Goal: Information Seeking & Learning: Learn about a topic

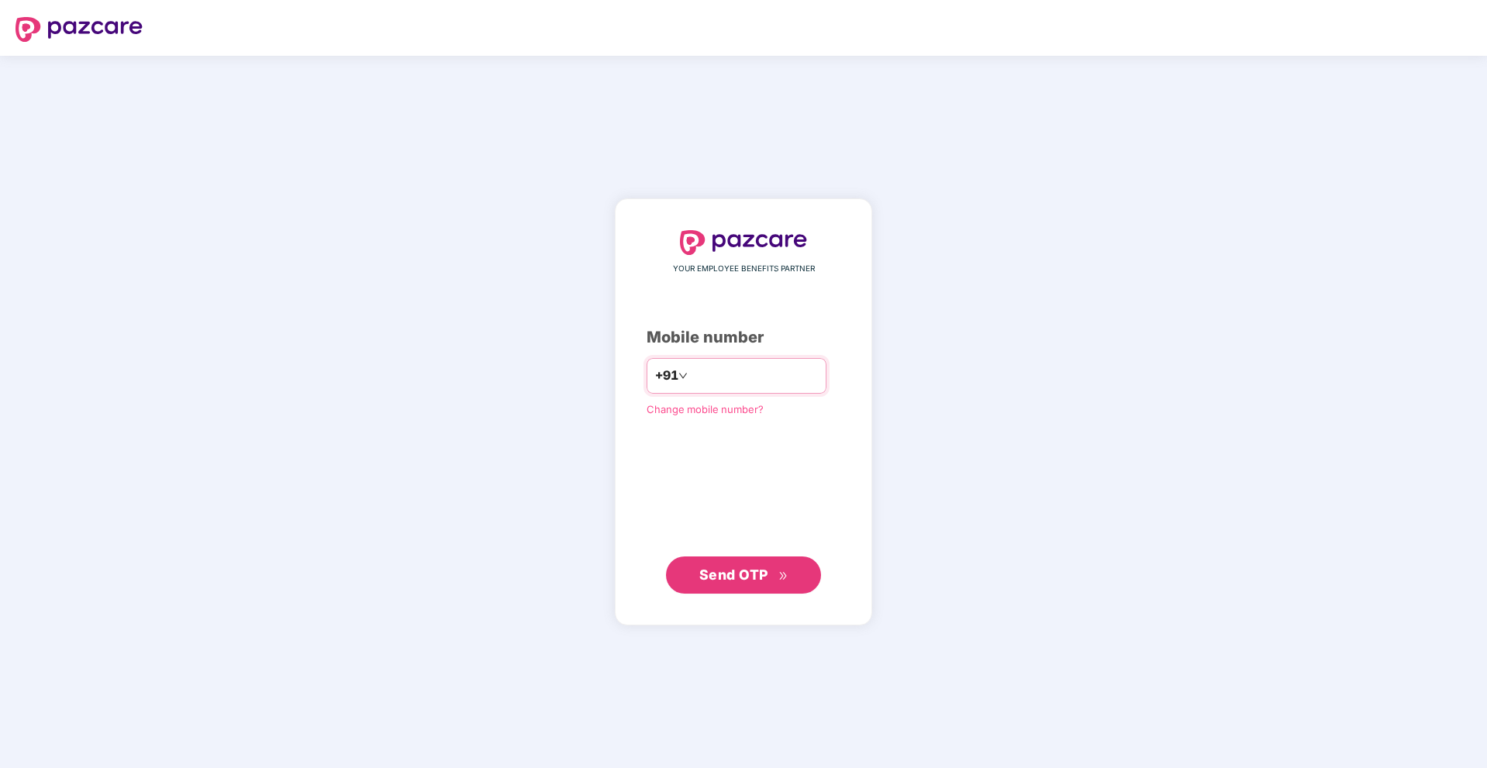
type input "**********"
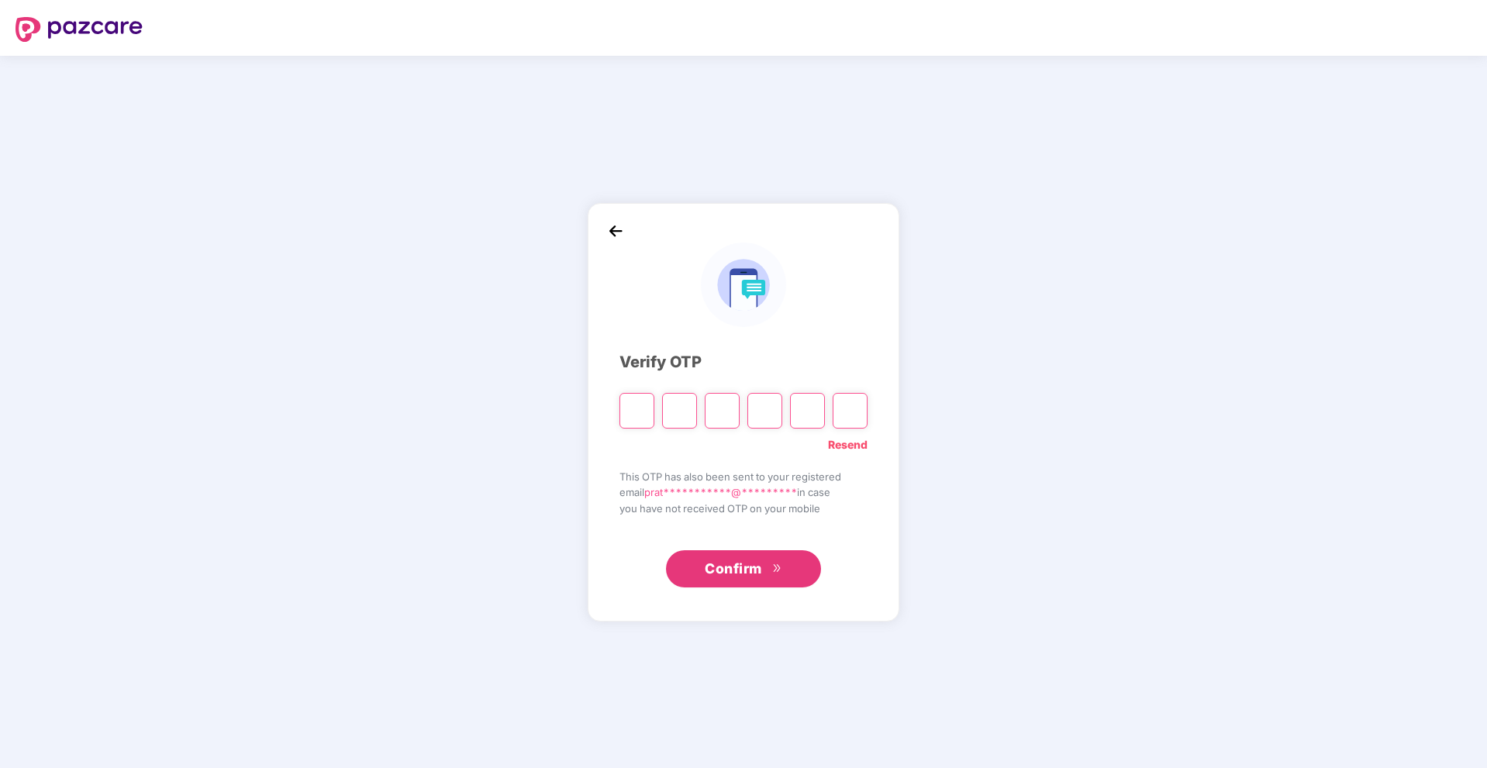
type input "*"
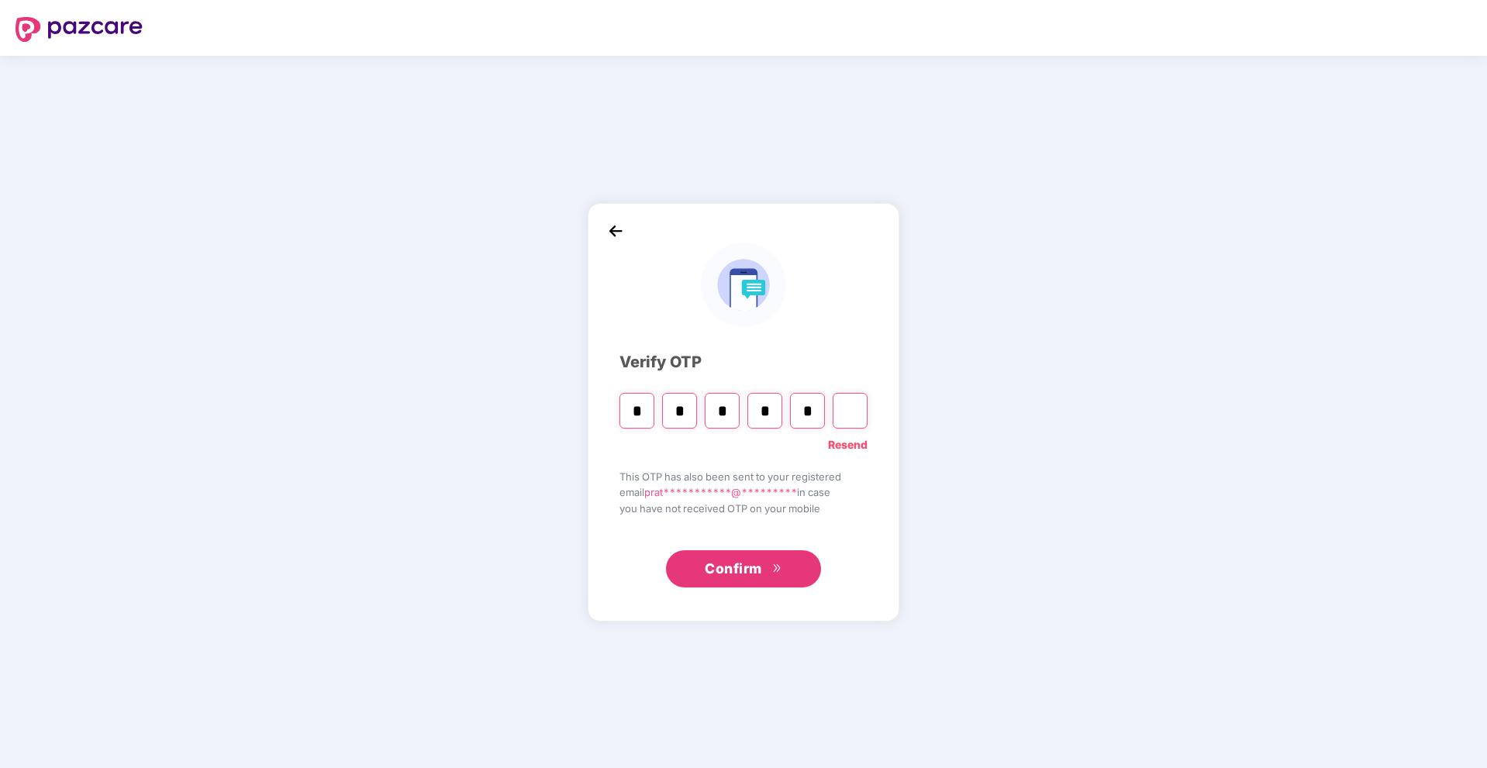
type input "*"
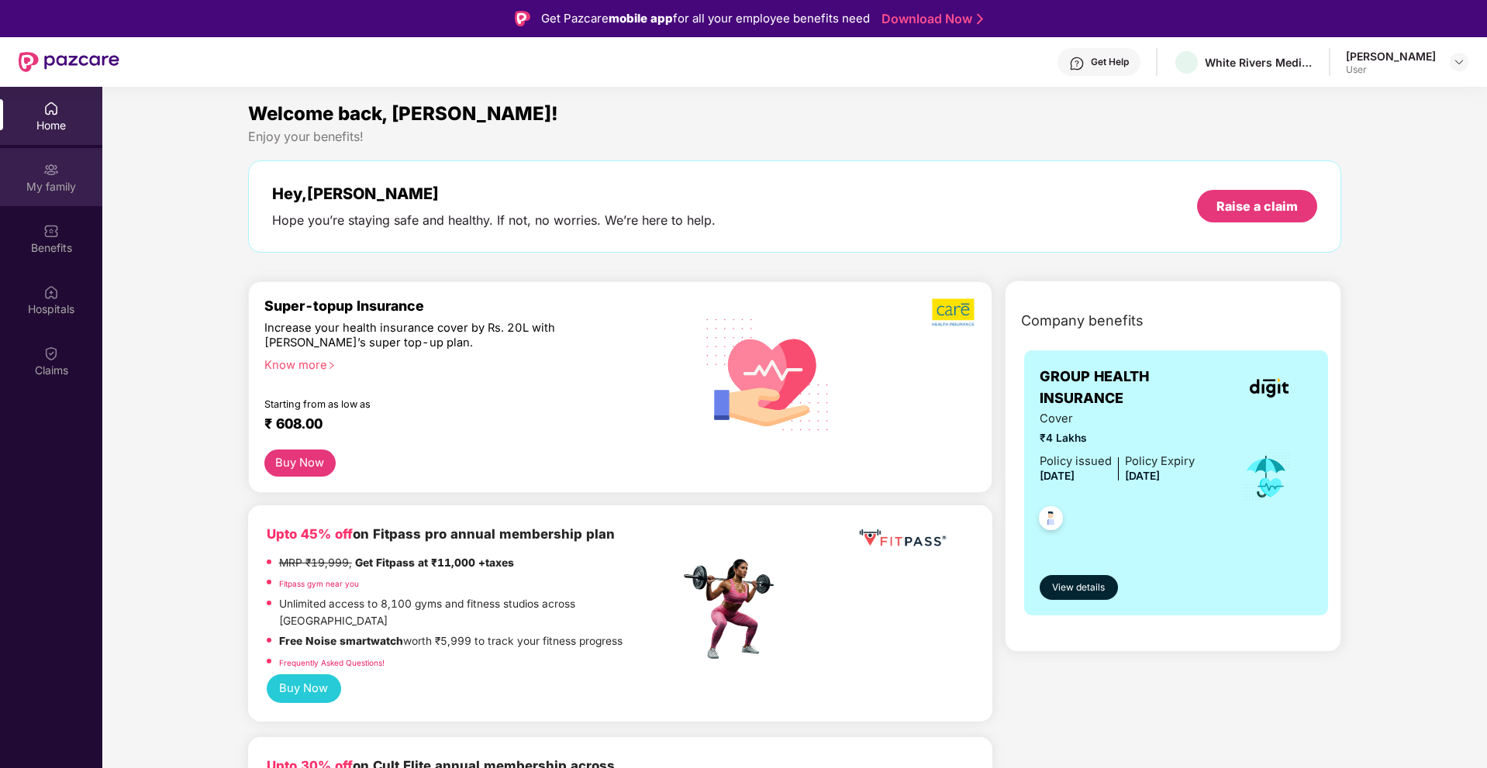
click at [67, 185] on div "My family" at bounding box center [51, 187] width 102 height 16
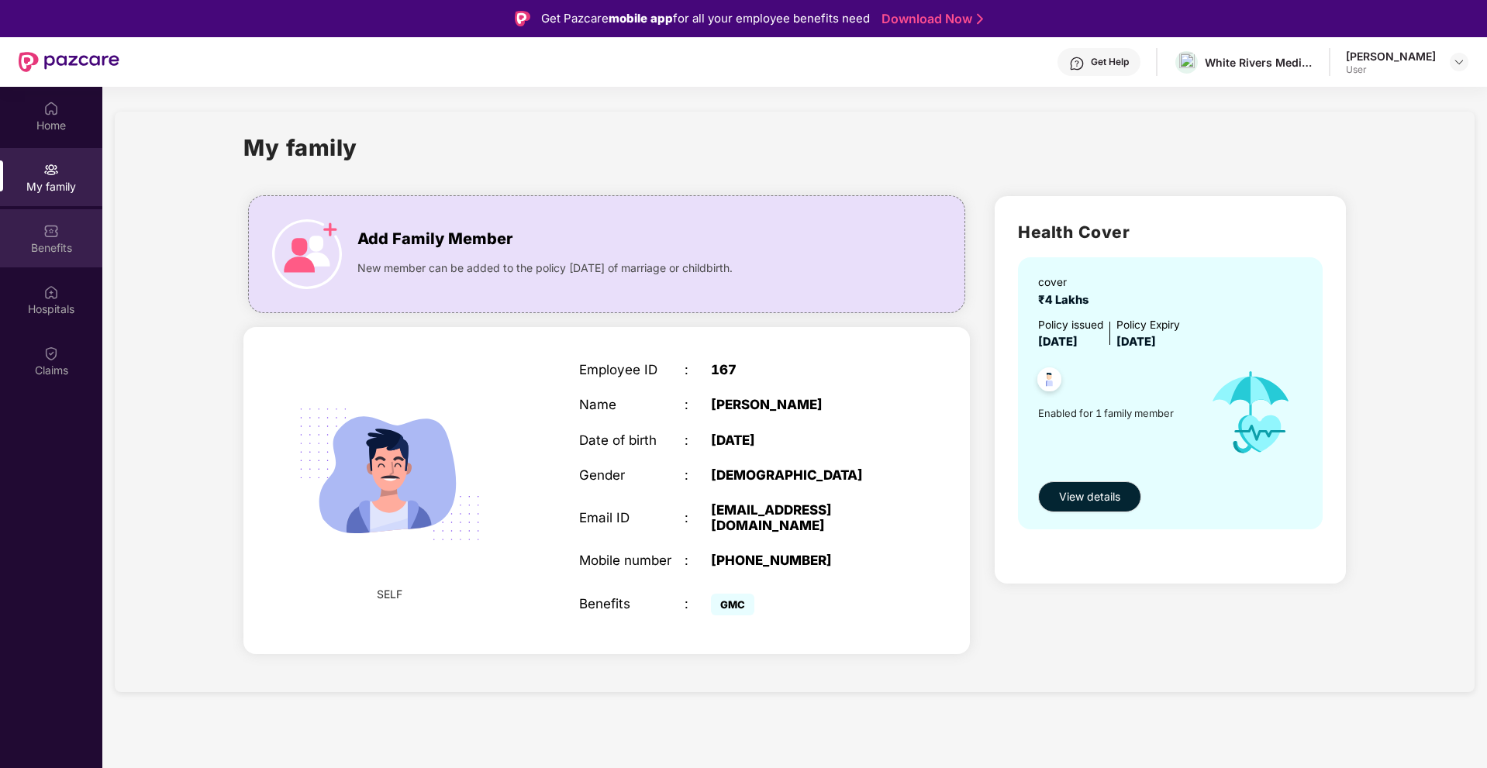
click at [17, 234] on div "Benefits" at bounding box center [51, 238] width 102 height 58
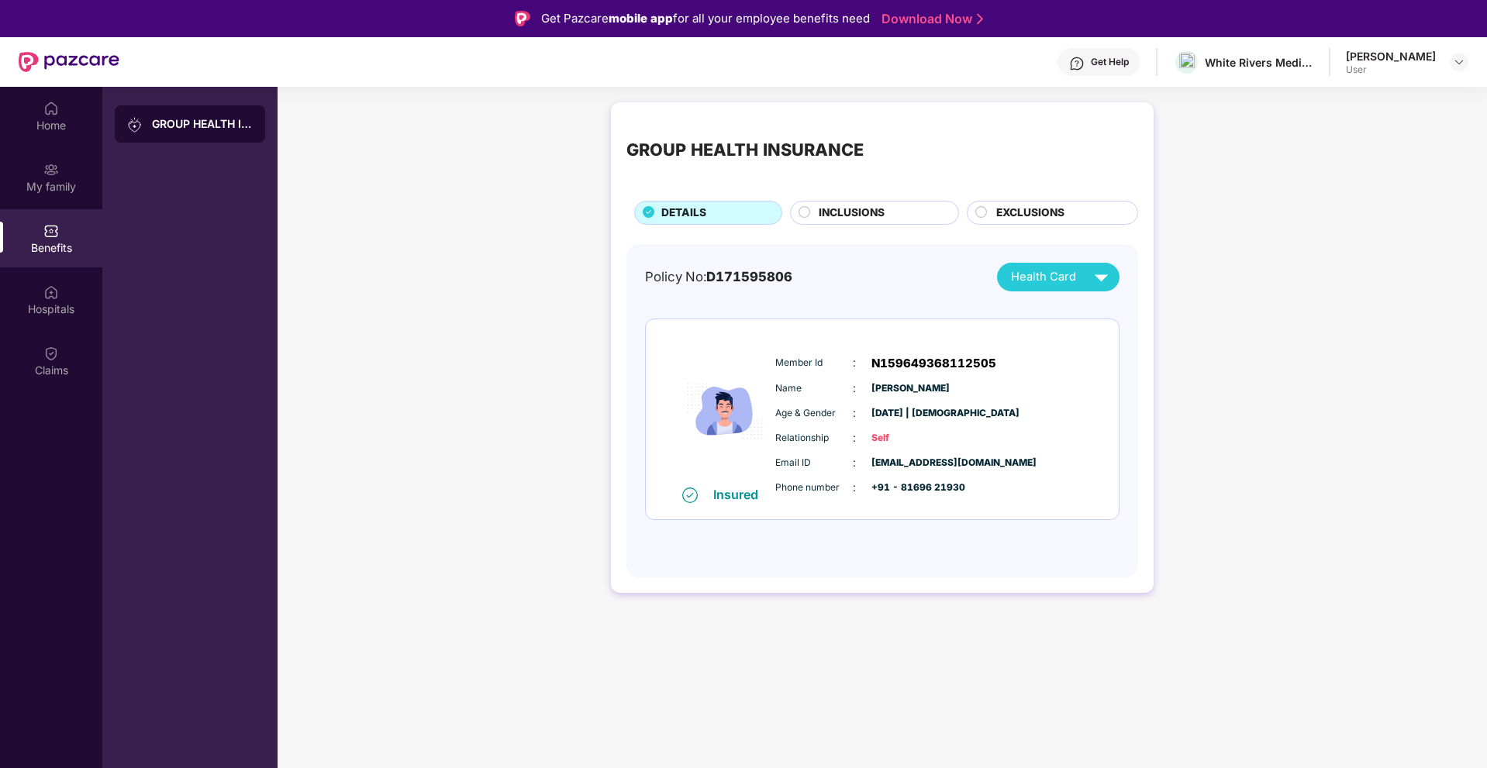
click at [839, 217] on span "INCLUSIONS" at bounding box center [852, 213] width 66 height 17
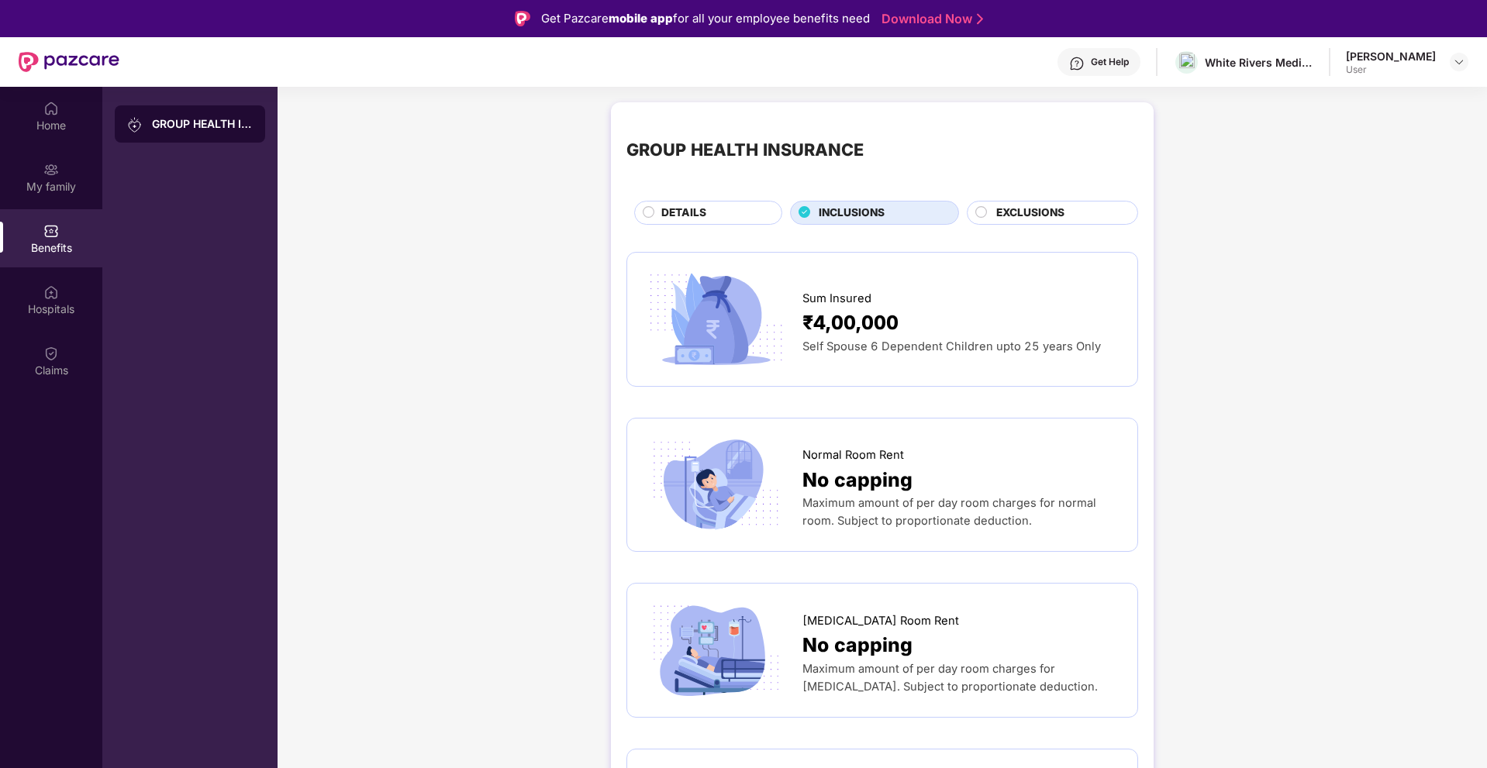
click at [727, 214] on div "DETAILS" at bounding box center [714, 214] width 120 height 19
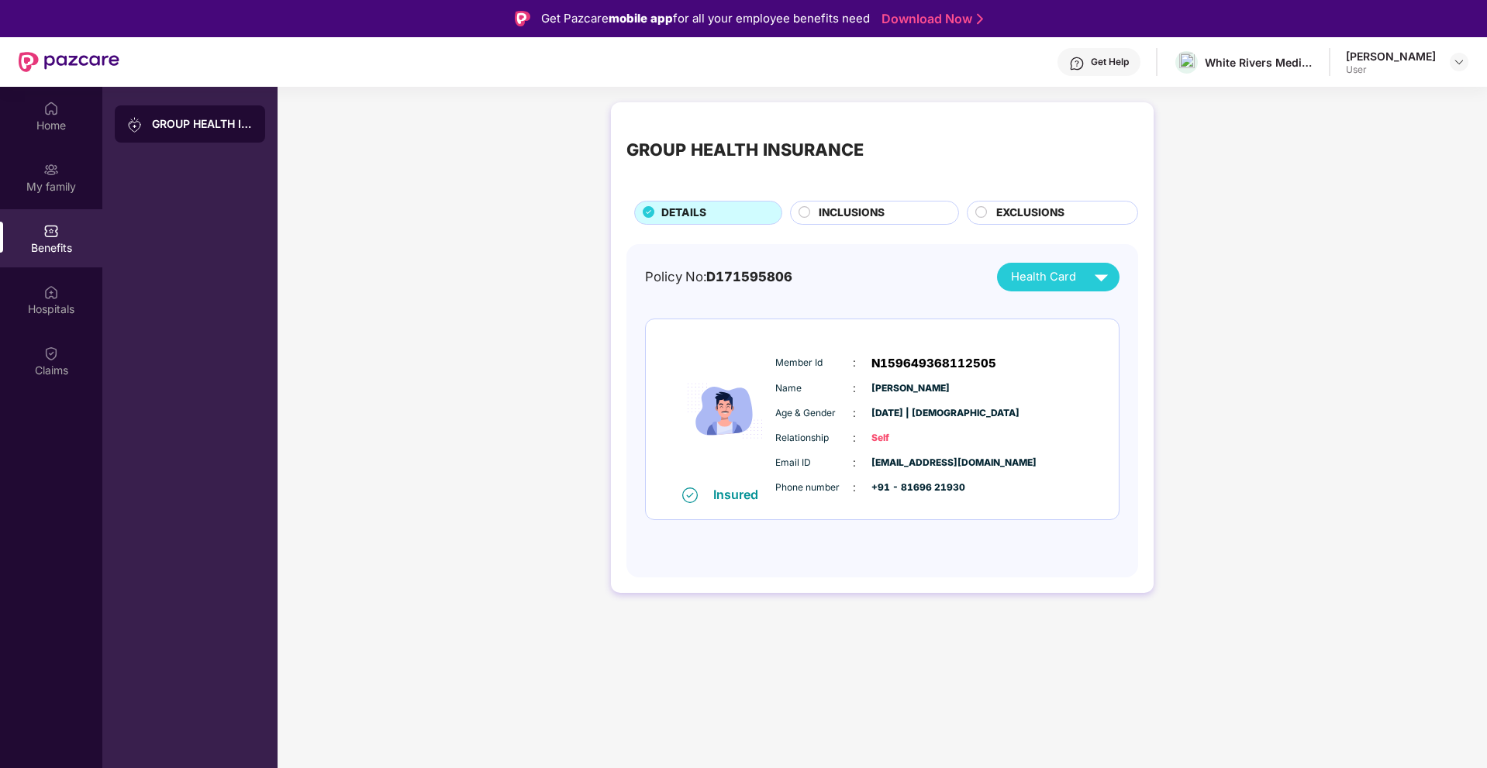
click at [851, 218] on span "INCLUSIONS" at bounding box center [852, 213] width 66 height 17
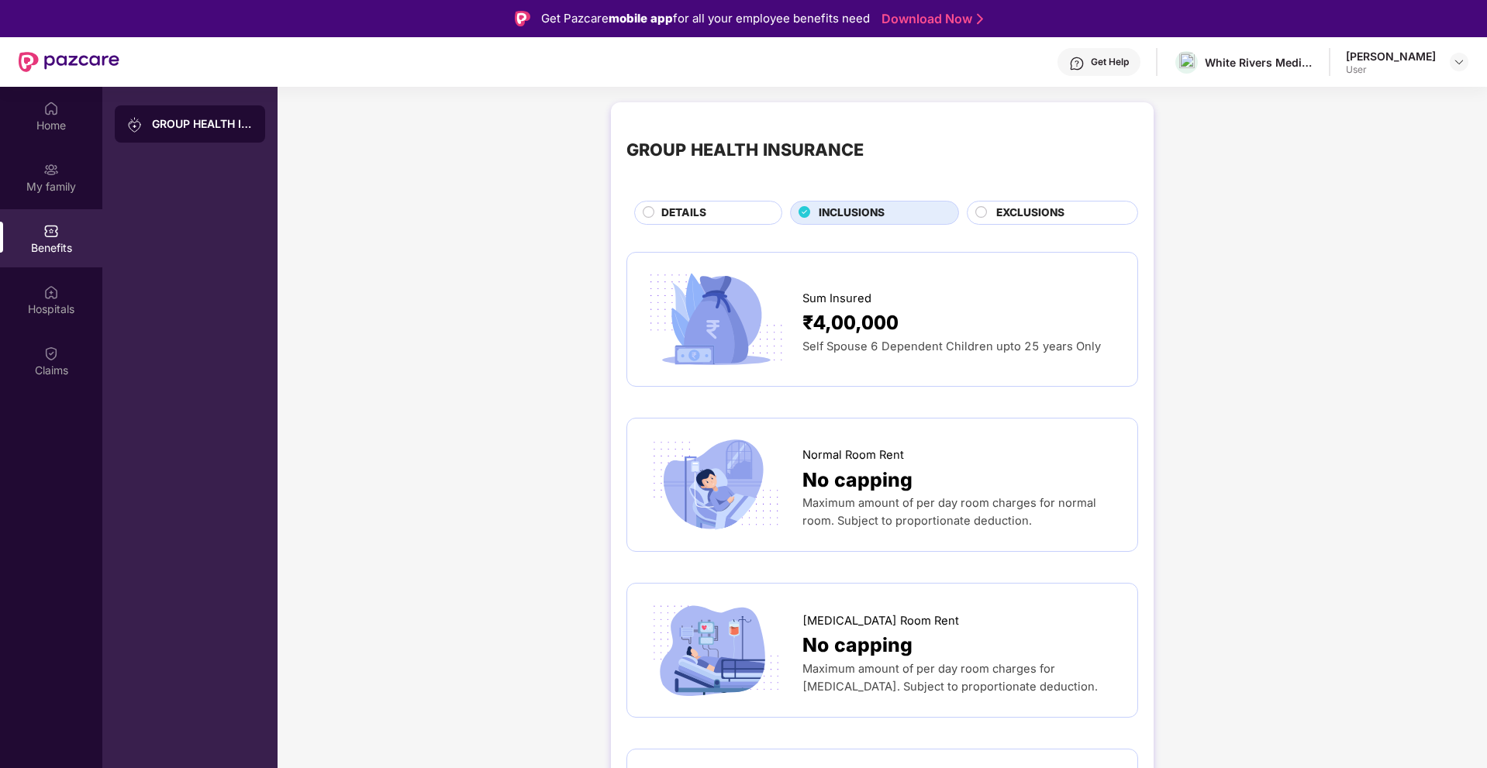
click at [1012, 214] on span "EXCLUSIONS" at bounding box center [1030, 213] width 68 height 17
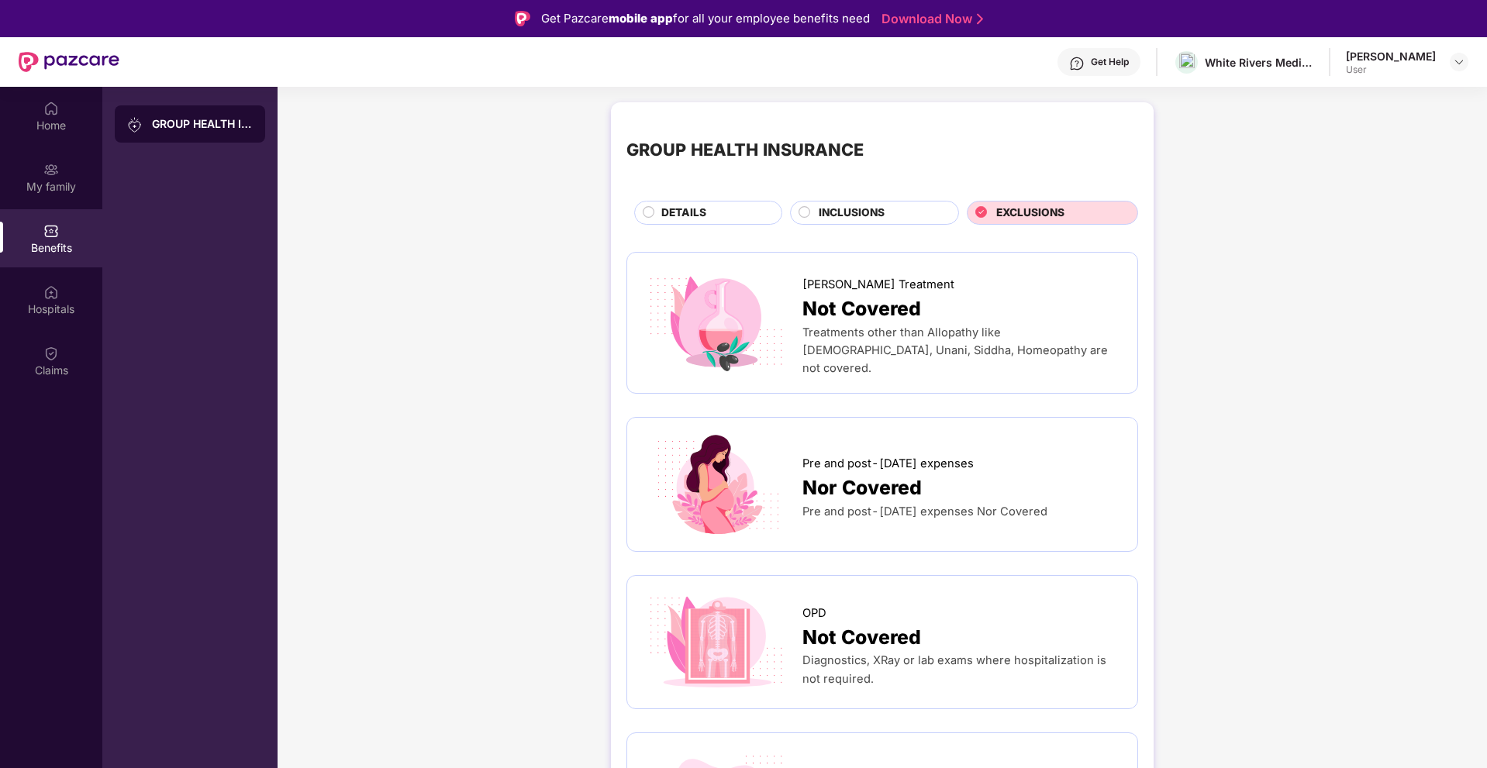
click at [718, 223] on div "DETAILS" at bounding box center [714, 214] width 120 height 19
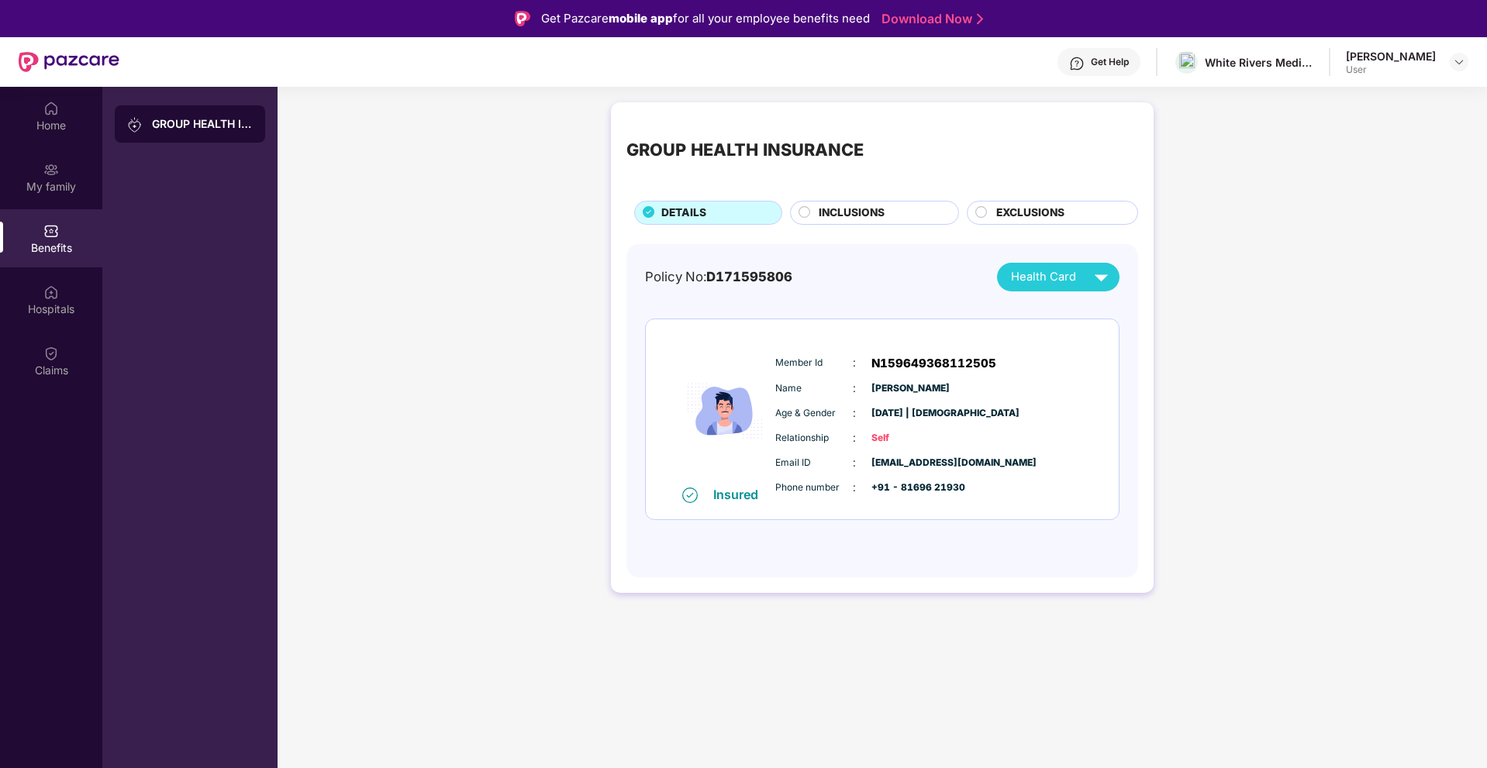
click at [1023, 269] on span "Health Card" at bounding box center [1043, 277] width 65 height 18
click at [927, 264] on div "Policy No: D171595806 Health Card" at bounding box center [882, 277] width 475 height 29
click at [75, 278] on div "Hospitals" at bounding box center [51, 300] width 102 height 58
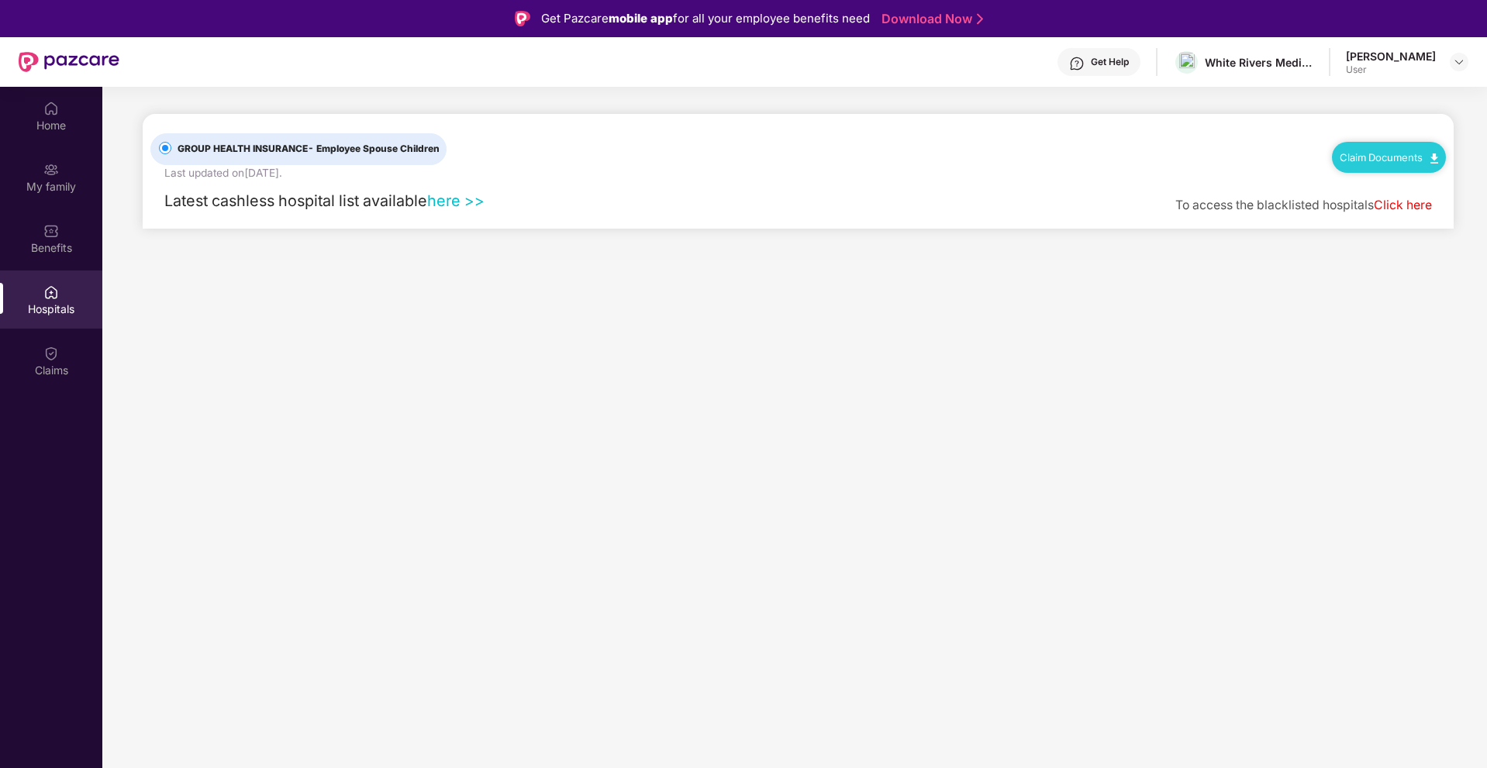
click at [468, 192] on link "here >>" at bounding box center [455, 201] width 57 height 19
